Goal: Book appointment/travel/reservation

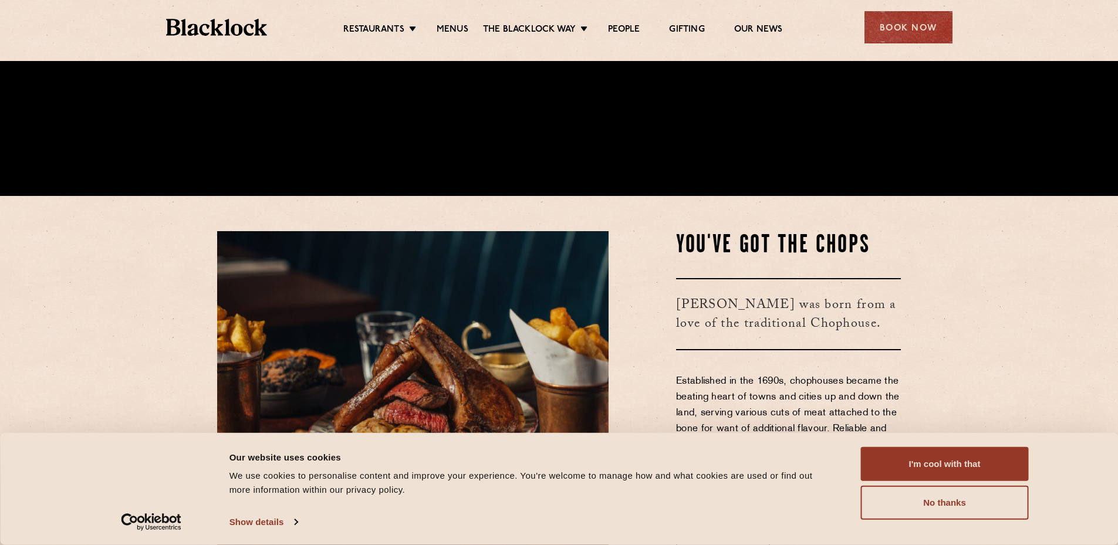
scroll to position [352, 0]
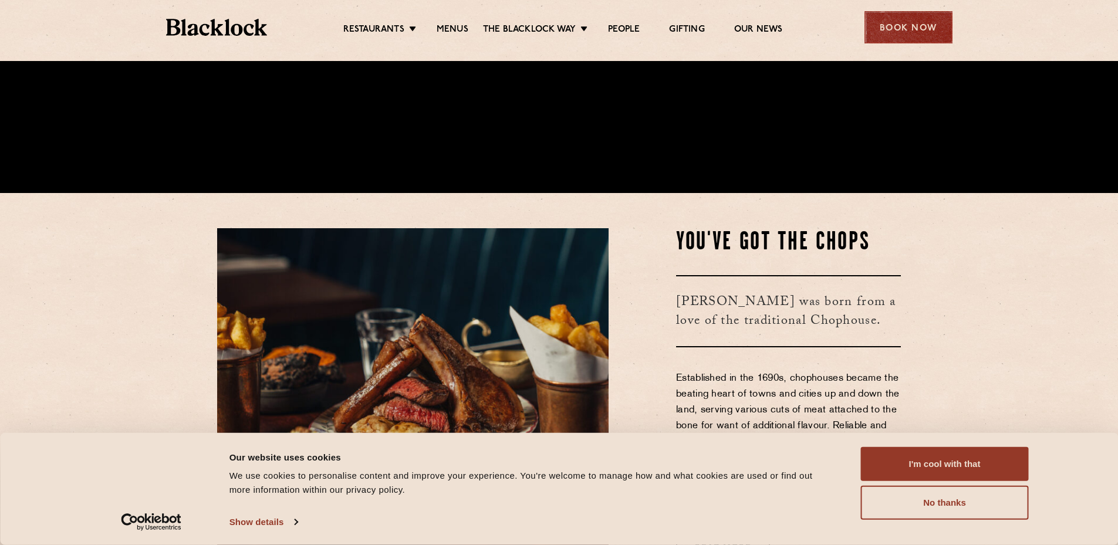
click at [935, 26] on div "Book Now" at bounding box center [909, 27] width 88 height 32
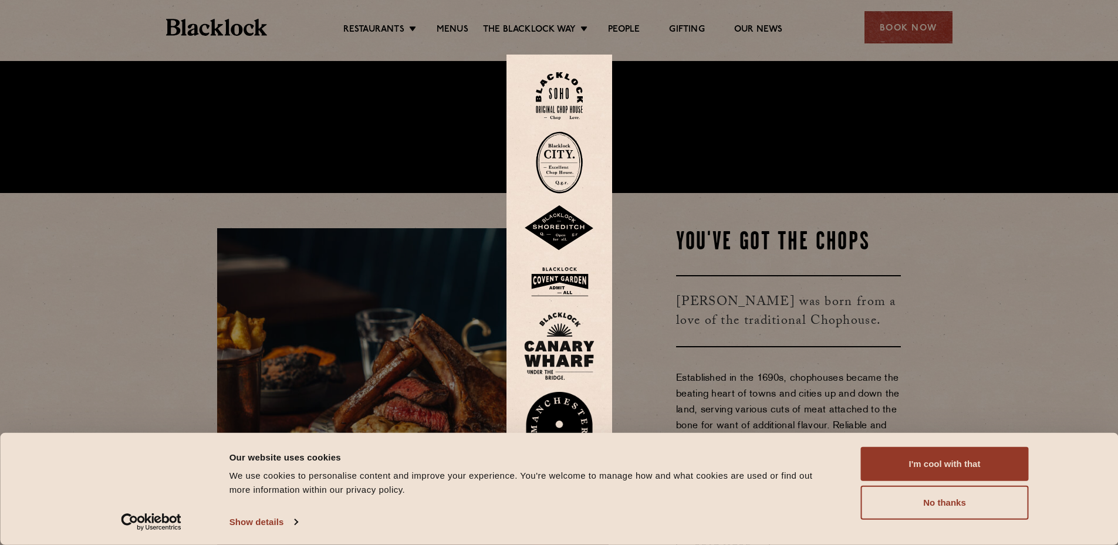
click at [574, 99] on img at bounding box center [559, 96] width 47 height 48
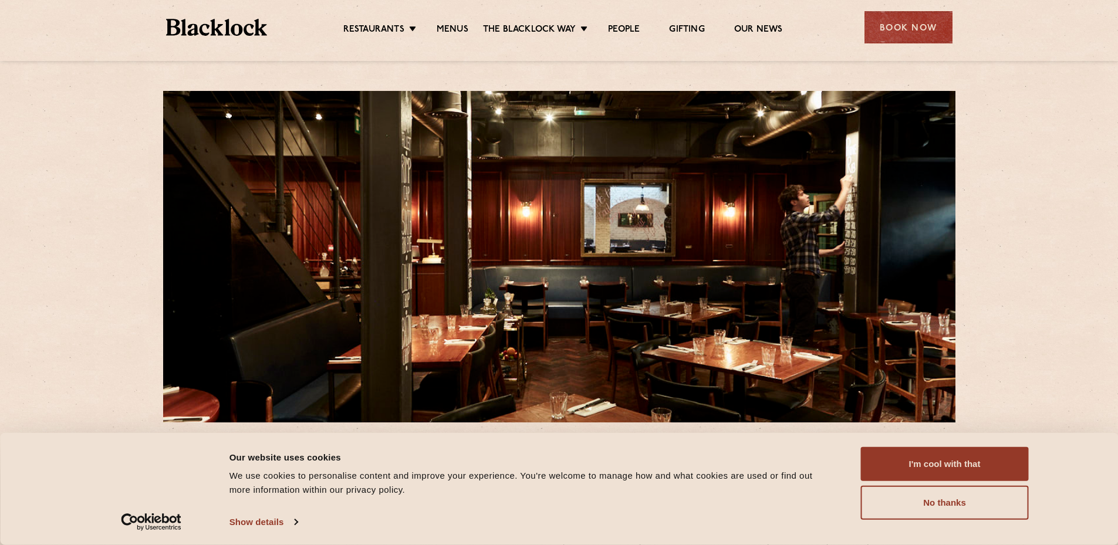
drag, startPoint x: 669, startPoint y: 454, endPoint x: 753, endPoint y: 456, distance: 84.0
click at [669, 454] on div "Our website uses cookies" at bounding box center [532, 457] width 605 height 14
click at [961, 497] on button "No thanks" at bounding box center [945, 503] width 168 height 34
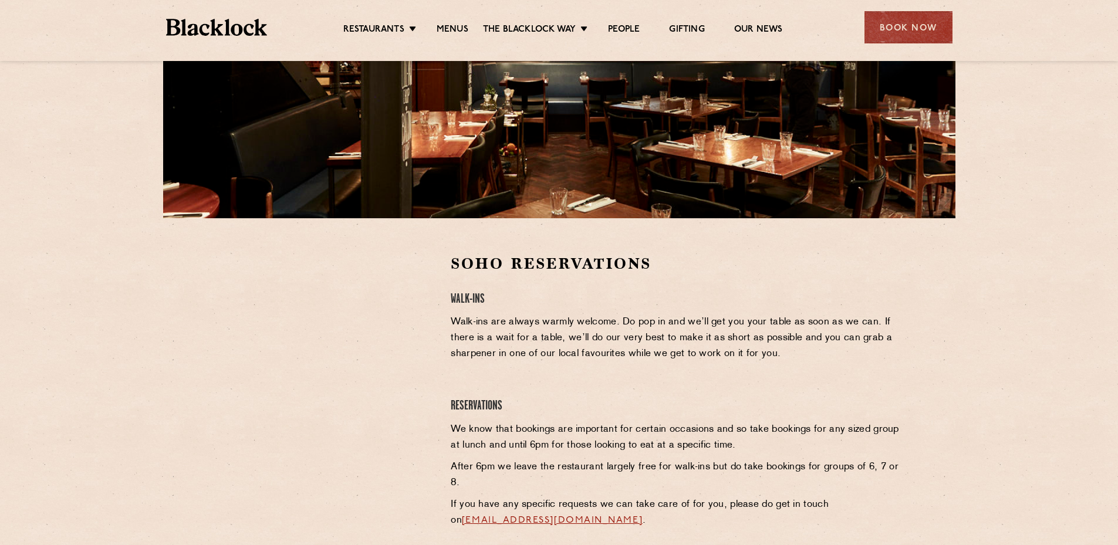
scroll to position [235, 0]
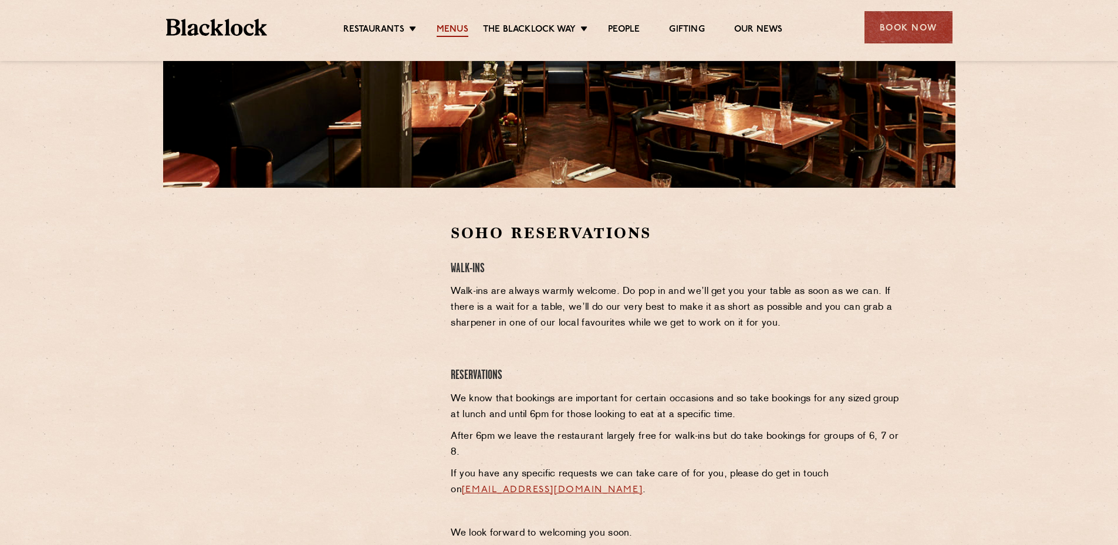
click at [461, 33] on link "Menus" at bounding box center [453, 30] width 32 height 13
